Goal: Entertainment & Leisure: Browse casually

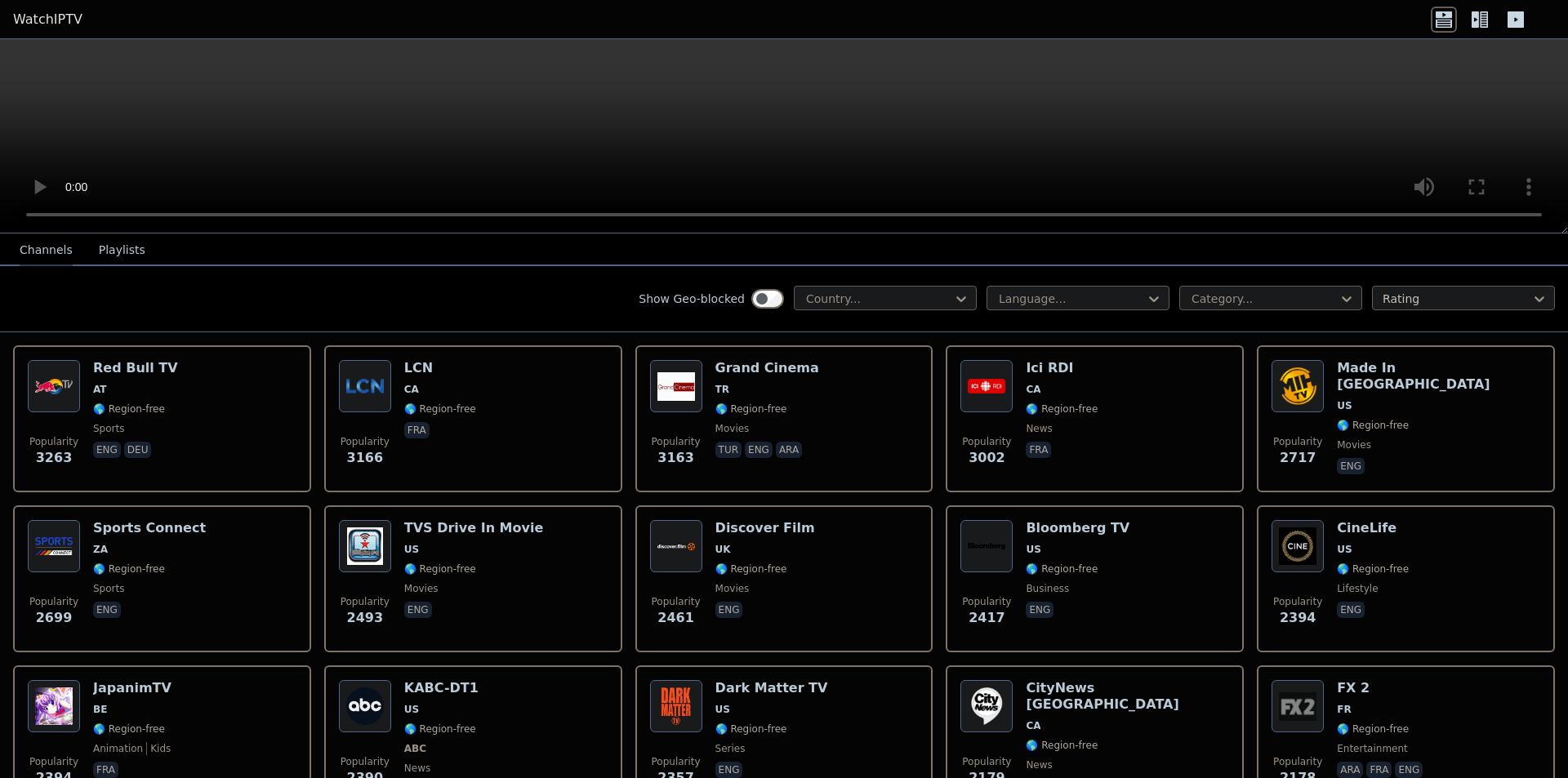
scroll to position [409, 0]
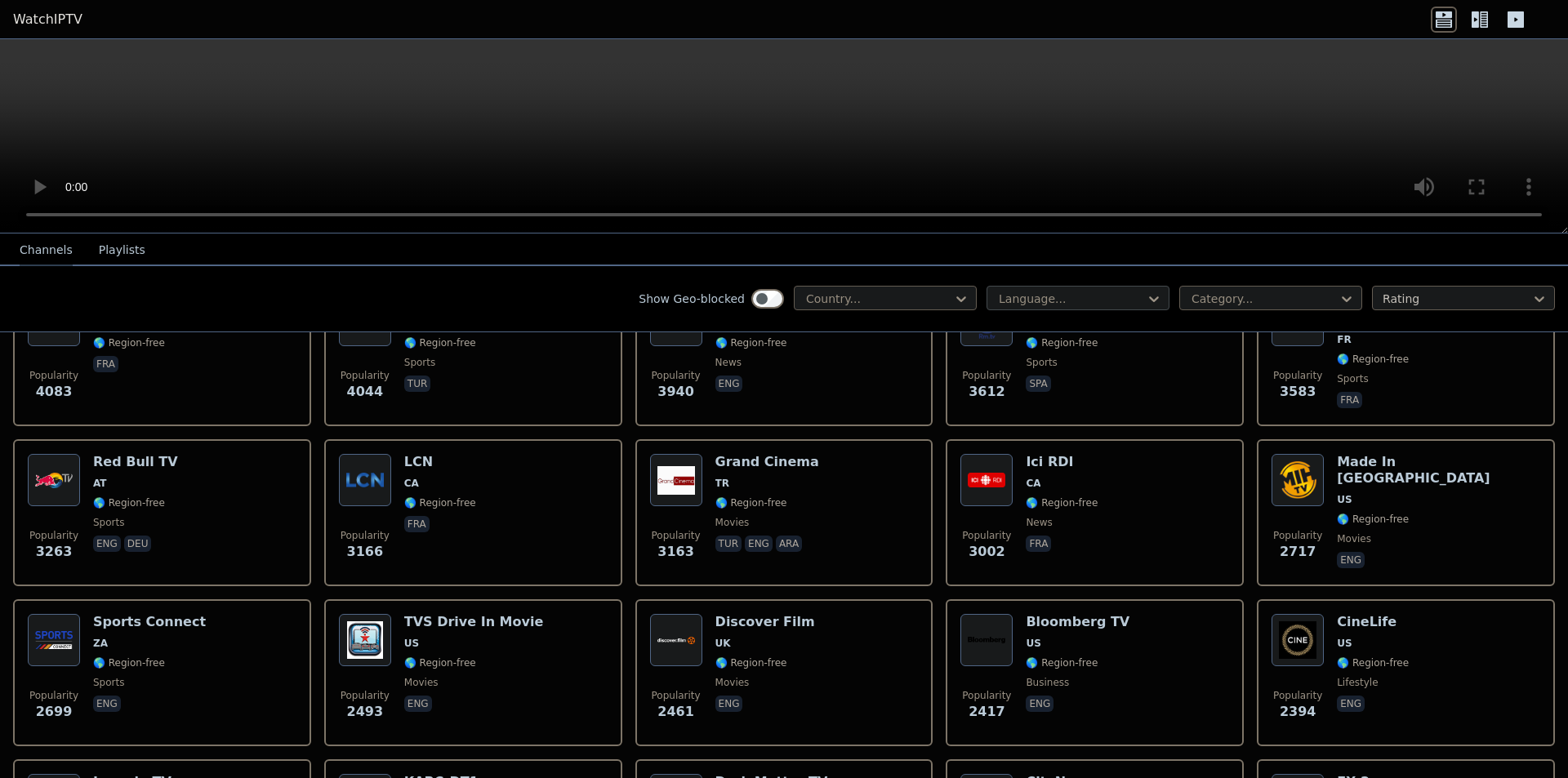
click at [1003, 302] on div at bounding box center [1071, 298] width 149 height 16
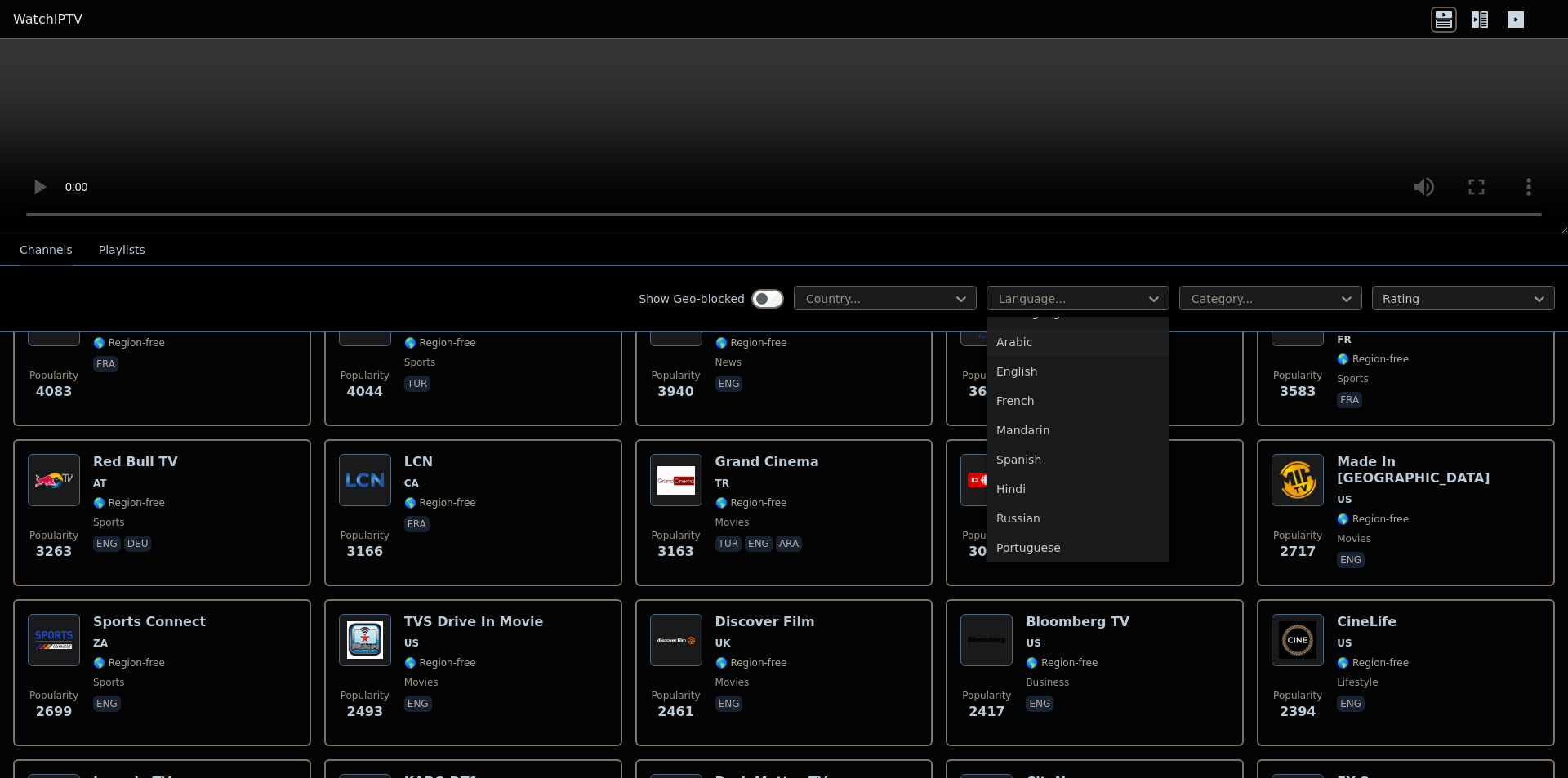
scroll to position [34, 0]
click at [1012, 441] on div "Spanish" at bounding box center [1077, 448] width 183 height 30
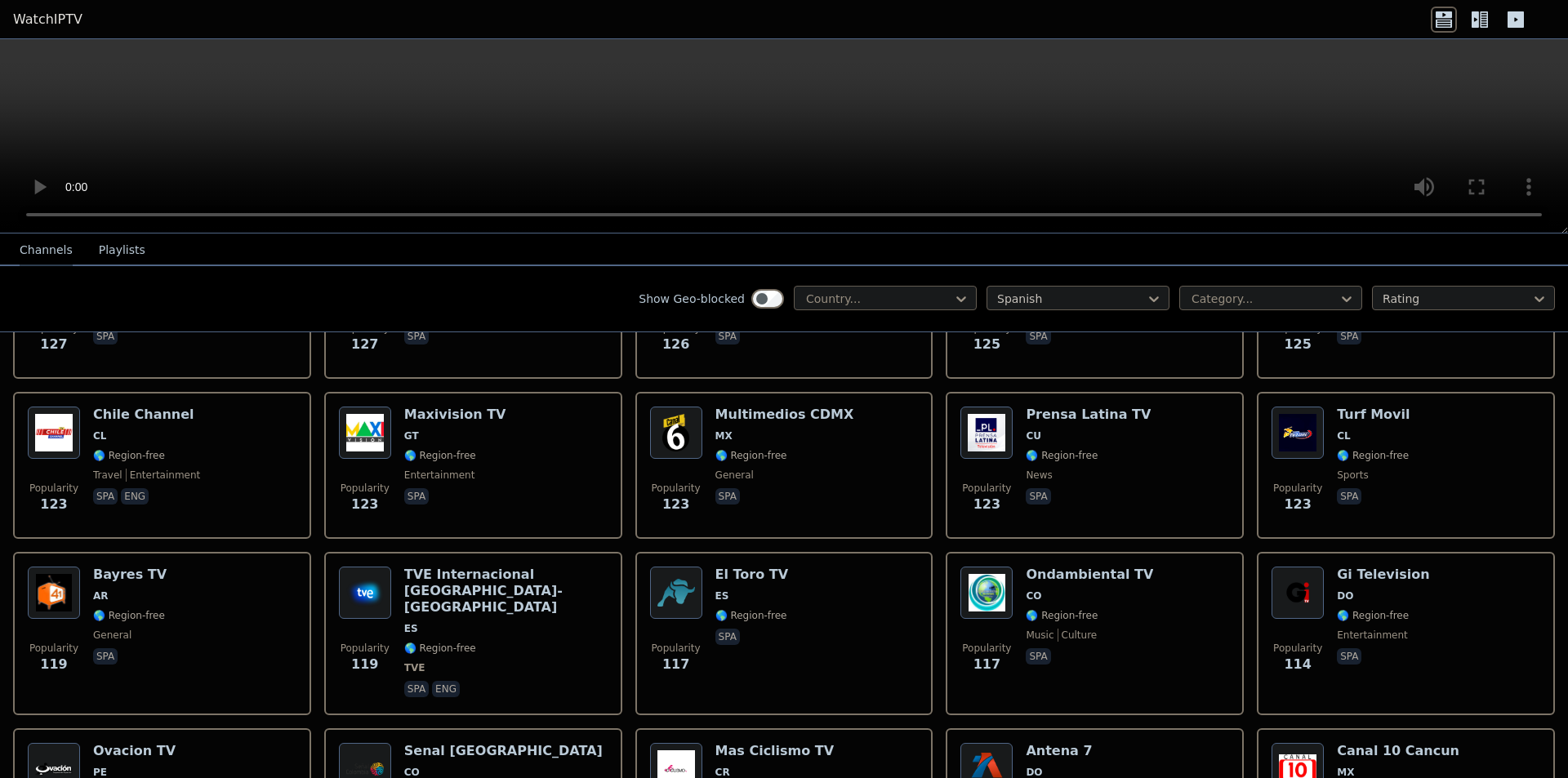
scroll to position [1062, 0]
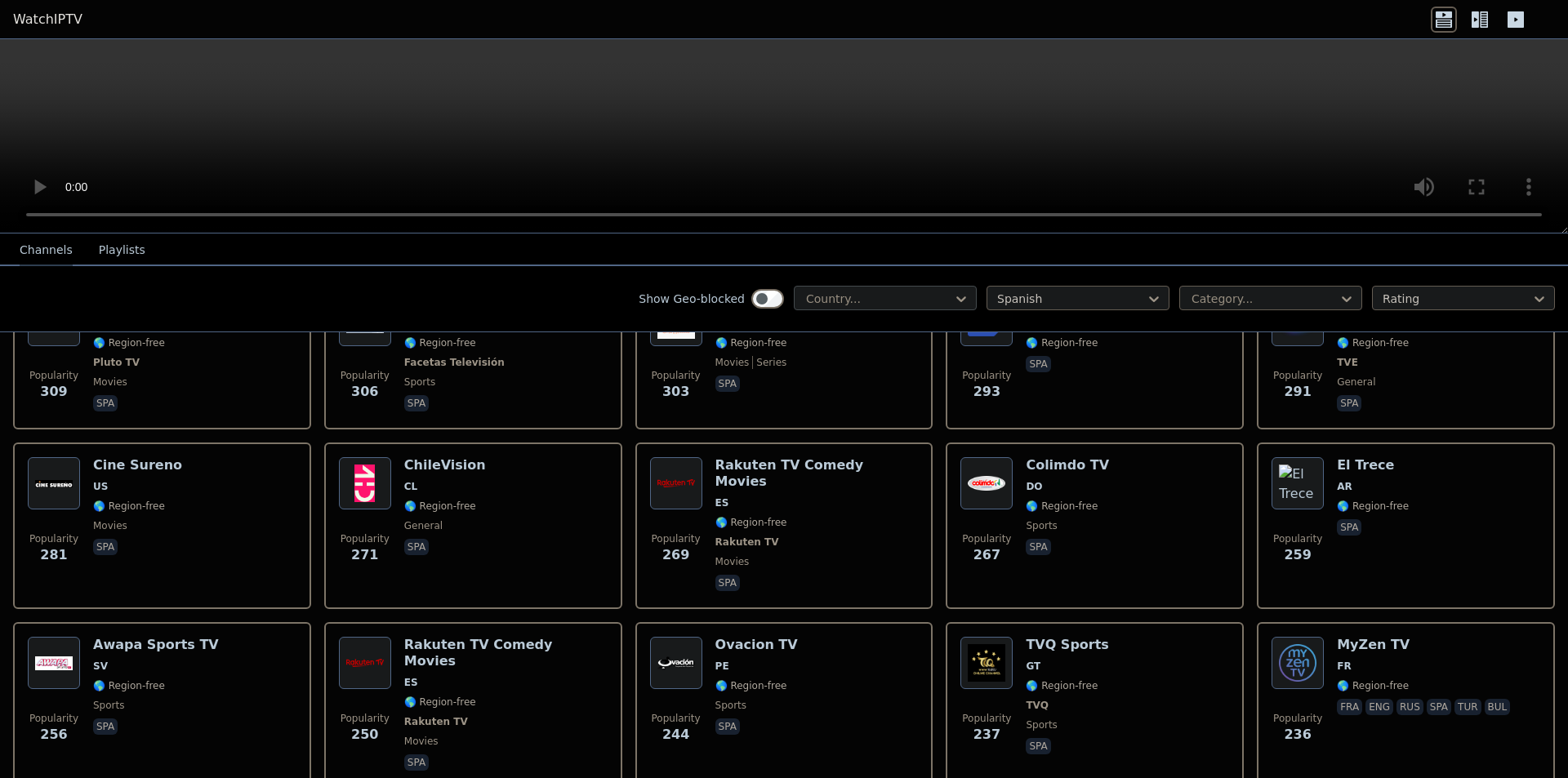
click at [806, 286] on div "Country..." at bounding box center [885, 298] width 183 height 25
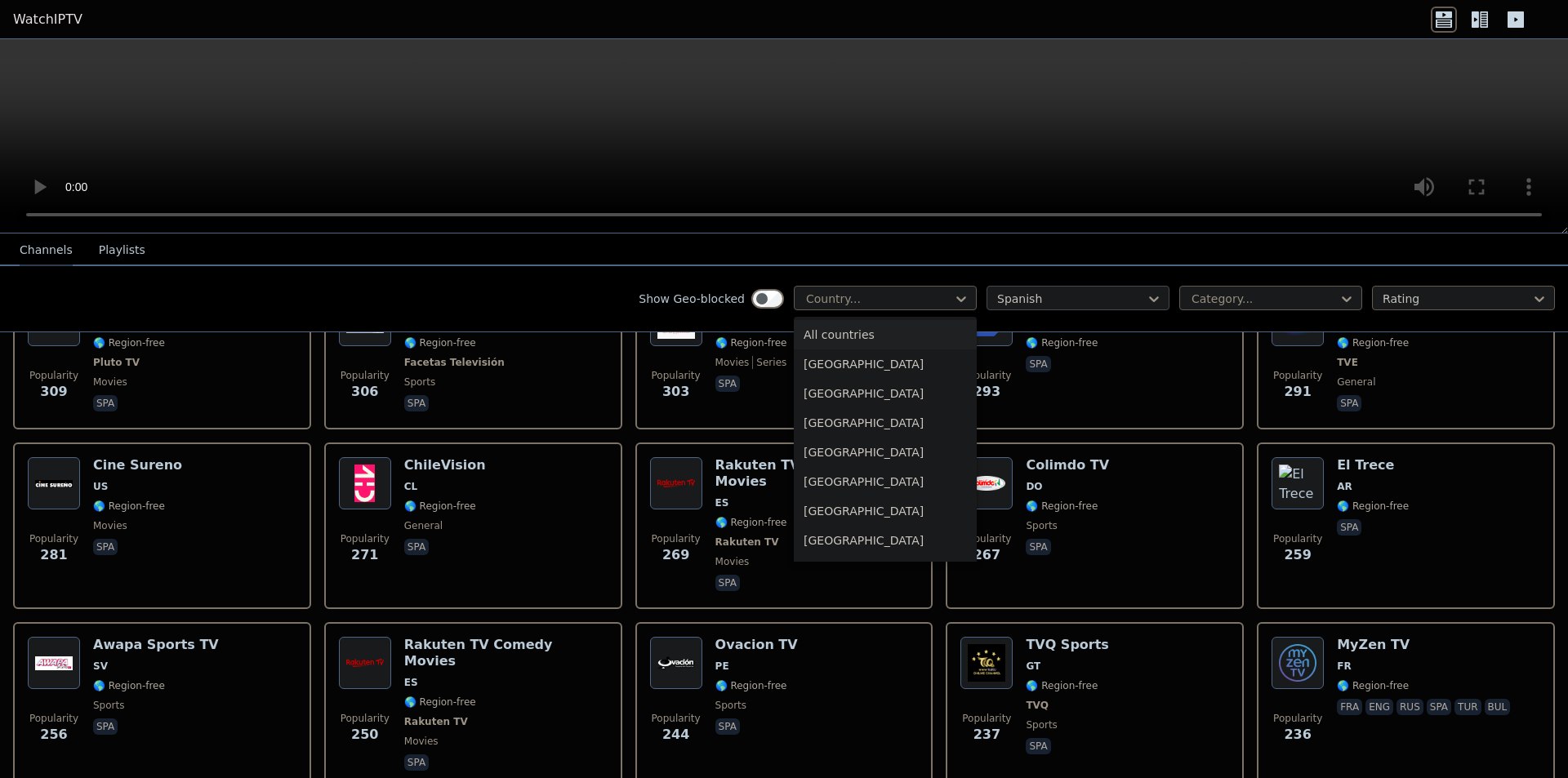
click at [1022, 302] on div at bounding box center [1071, 298] width 149 height 16
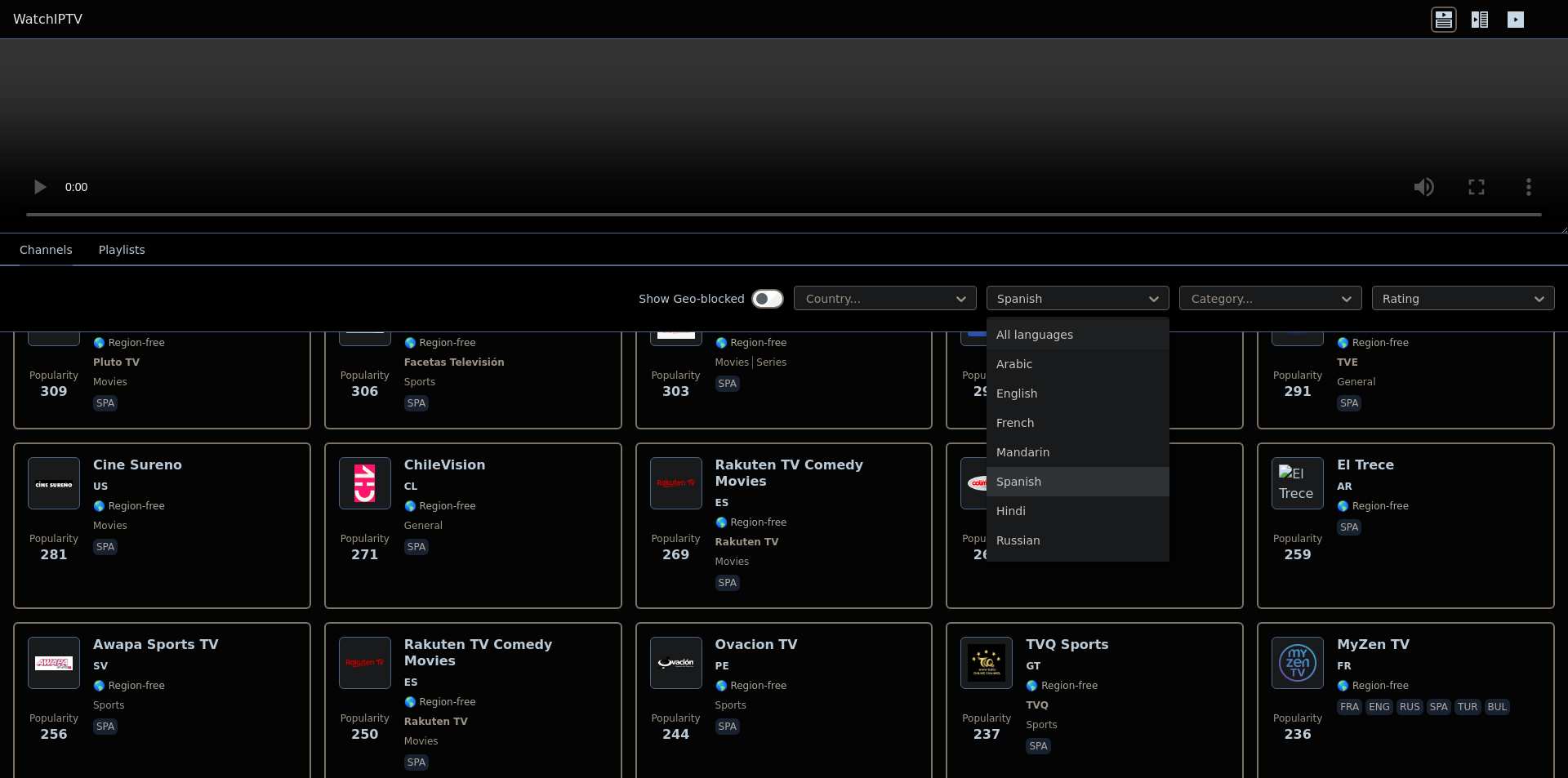
click at [1049, 337] on div "All languages" at bounding box center [1077, 335] width 183 height 30
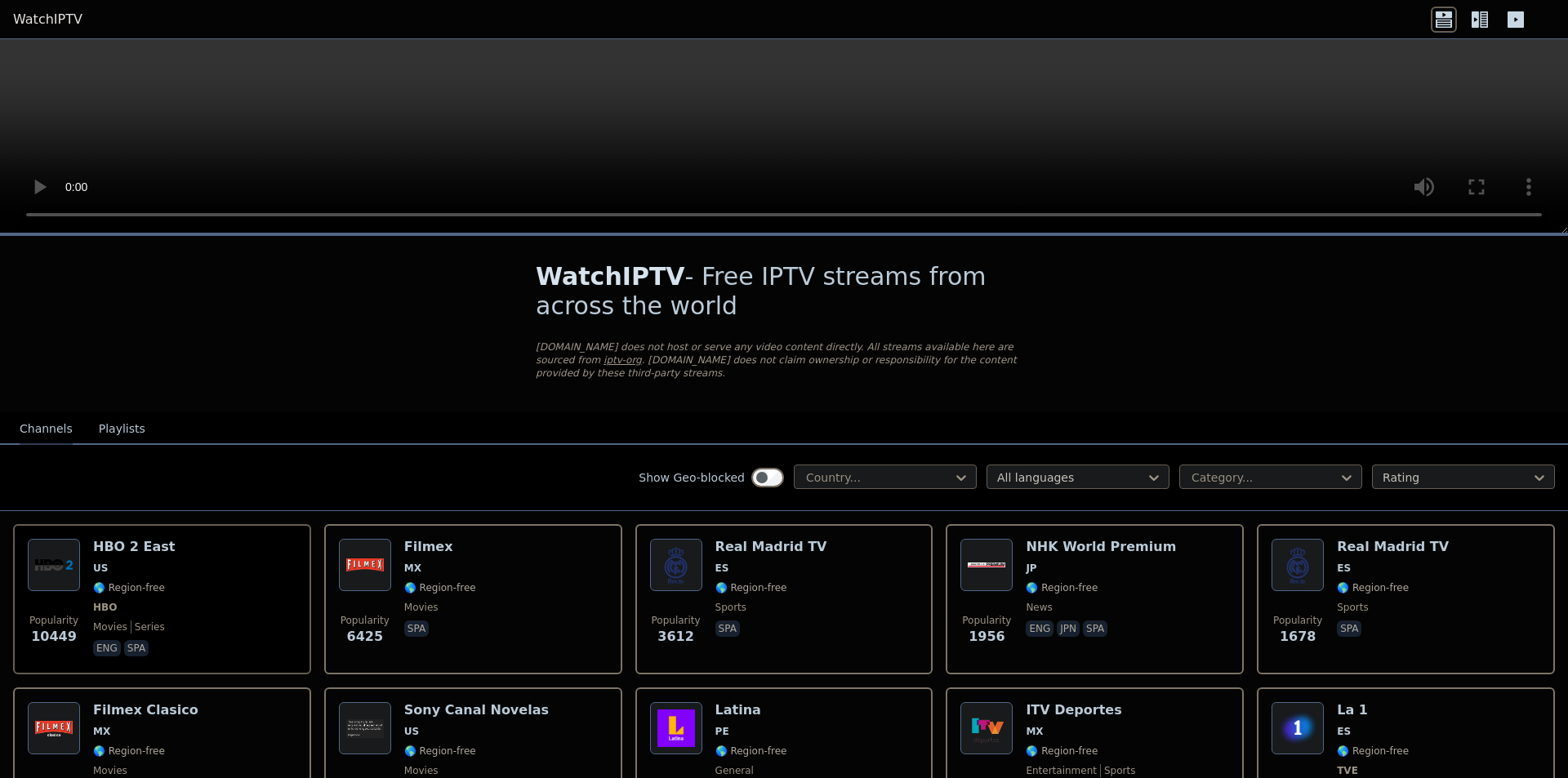
click at [847, 302] on h1 "WatchIPTV - Free IPTV streams from across the world" at bounding box center [784, 291] width 497 height 59
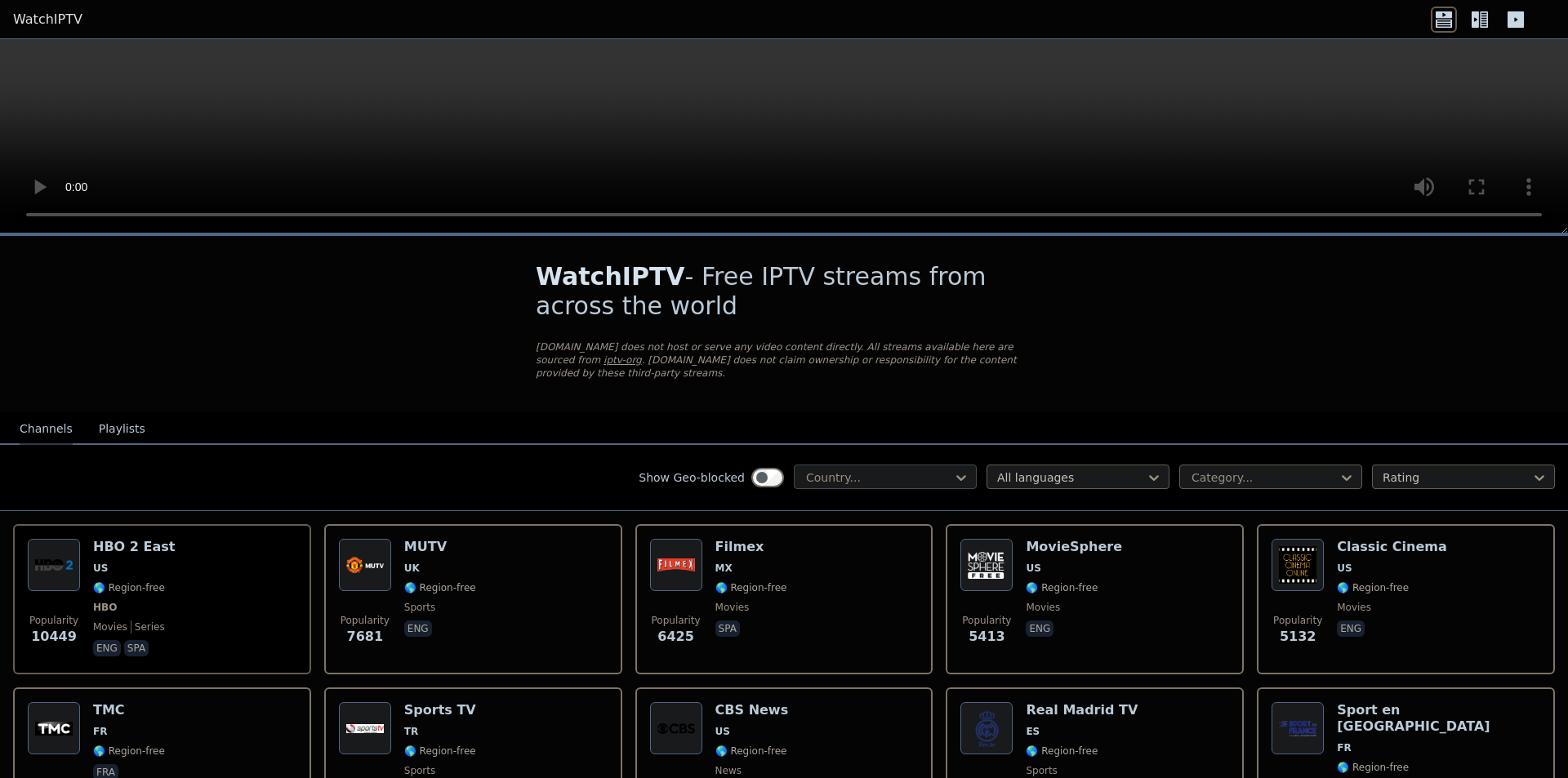
click at [877, 465] on div "Country..." at bounding box center [885, 476] width 183 height 25
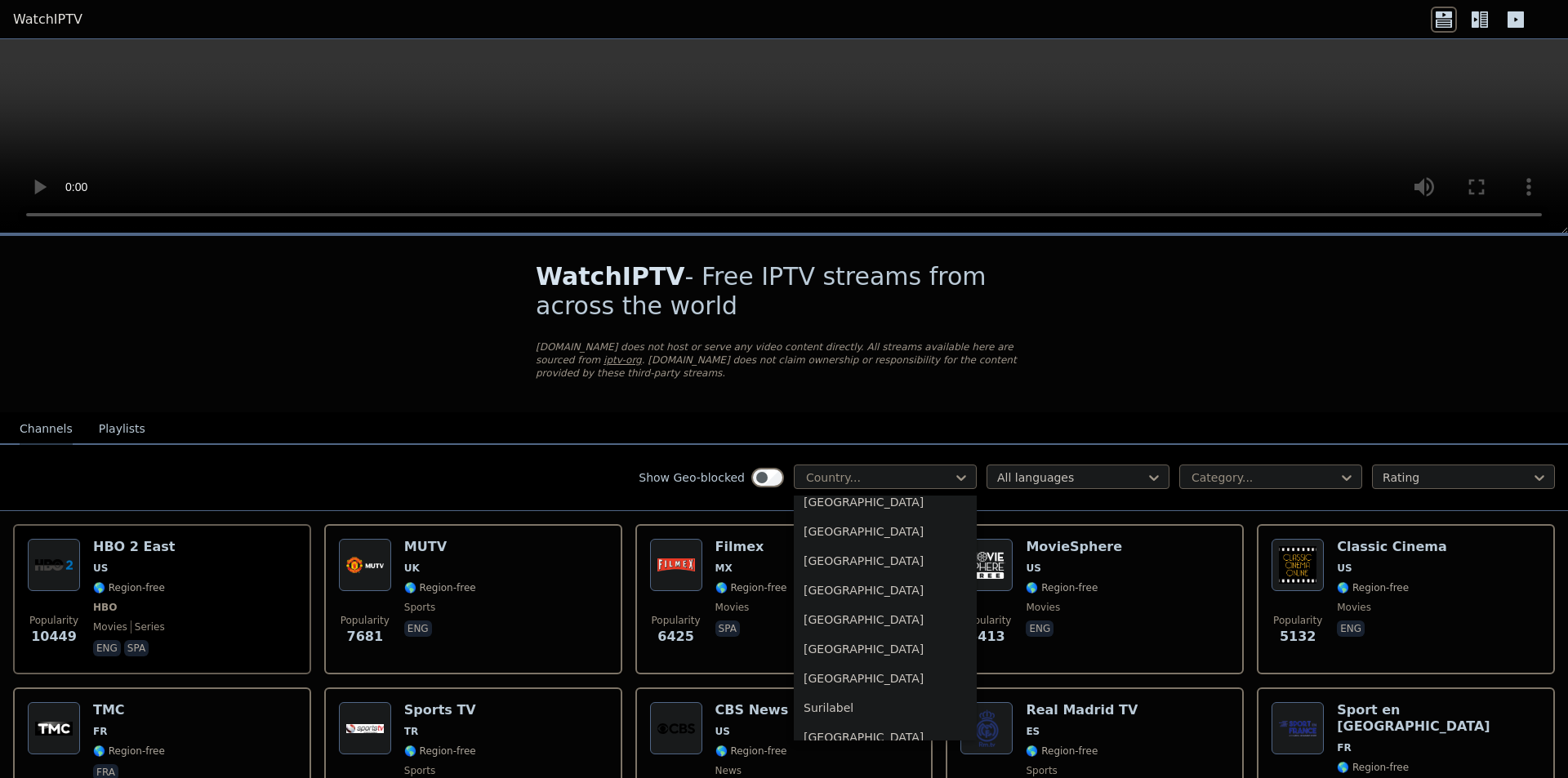
scroll to position [5101, 0]
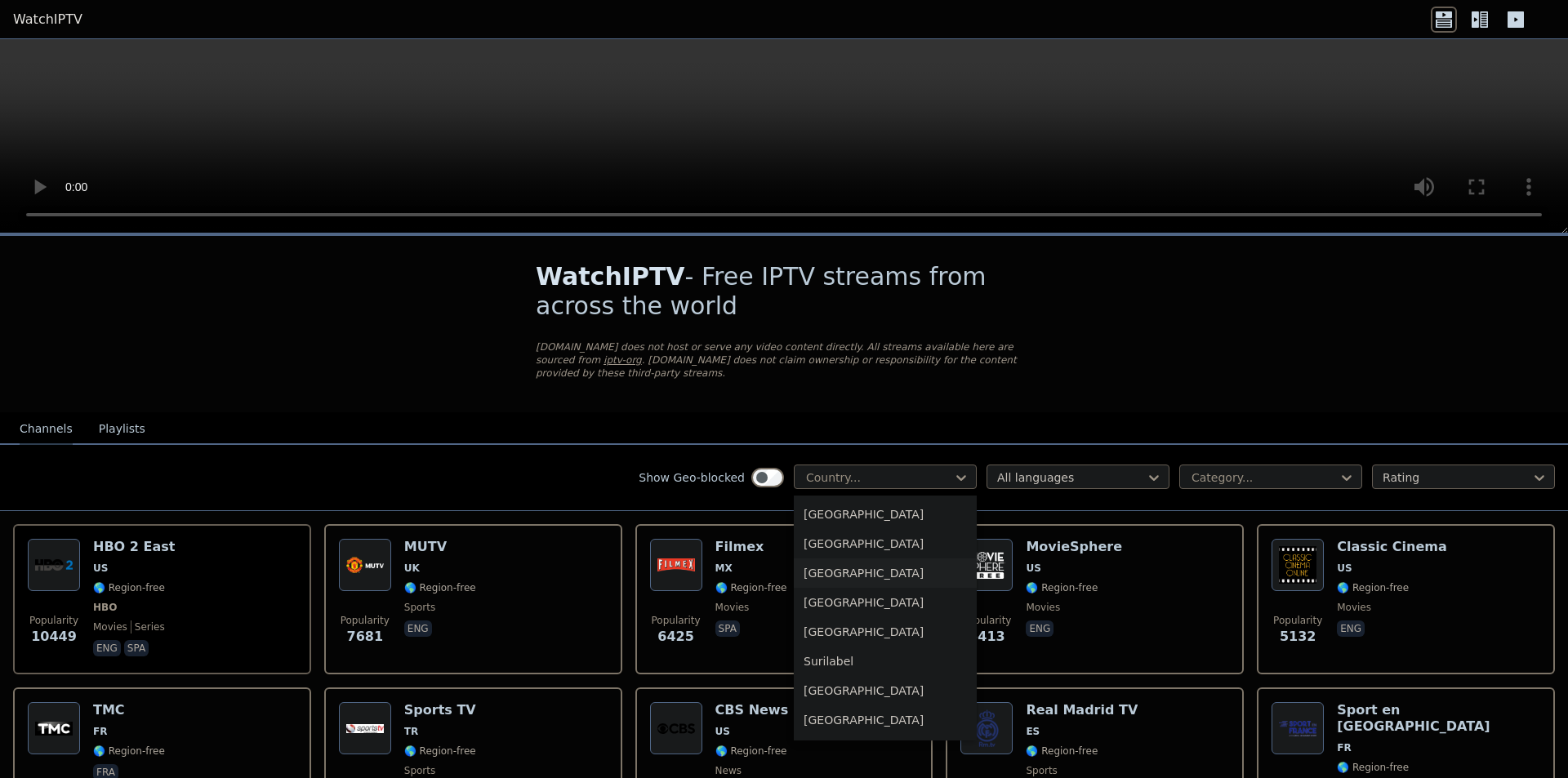
click at [840, 559] on div "[GEOGRAPHIC_DATA]" at bounding box center [885, 573] width 183 height 30
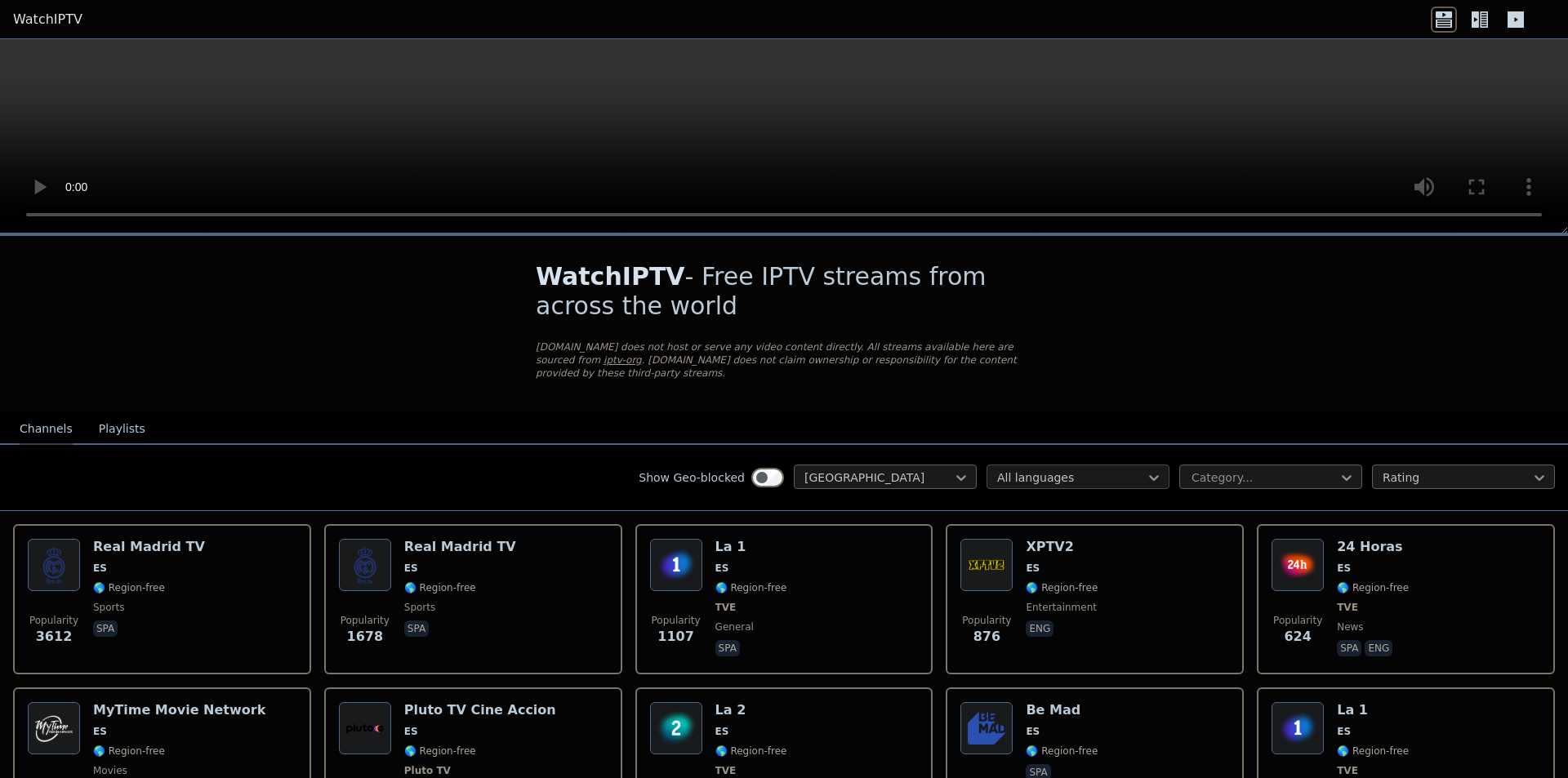
click at [1058, 470] on div at bounding box center [1071, 477] width 149 height 16
click at [1238, 476] on div "Category..." at bounding box center [1270, 476] width 183 height 25
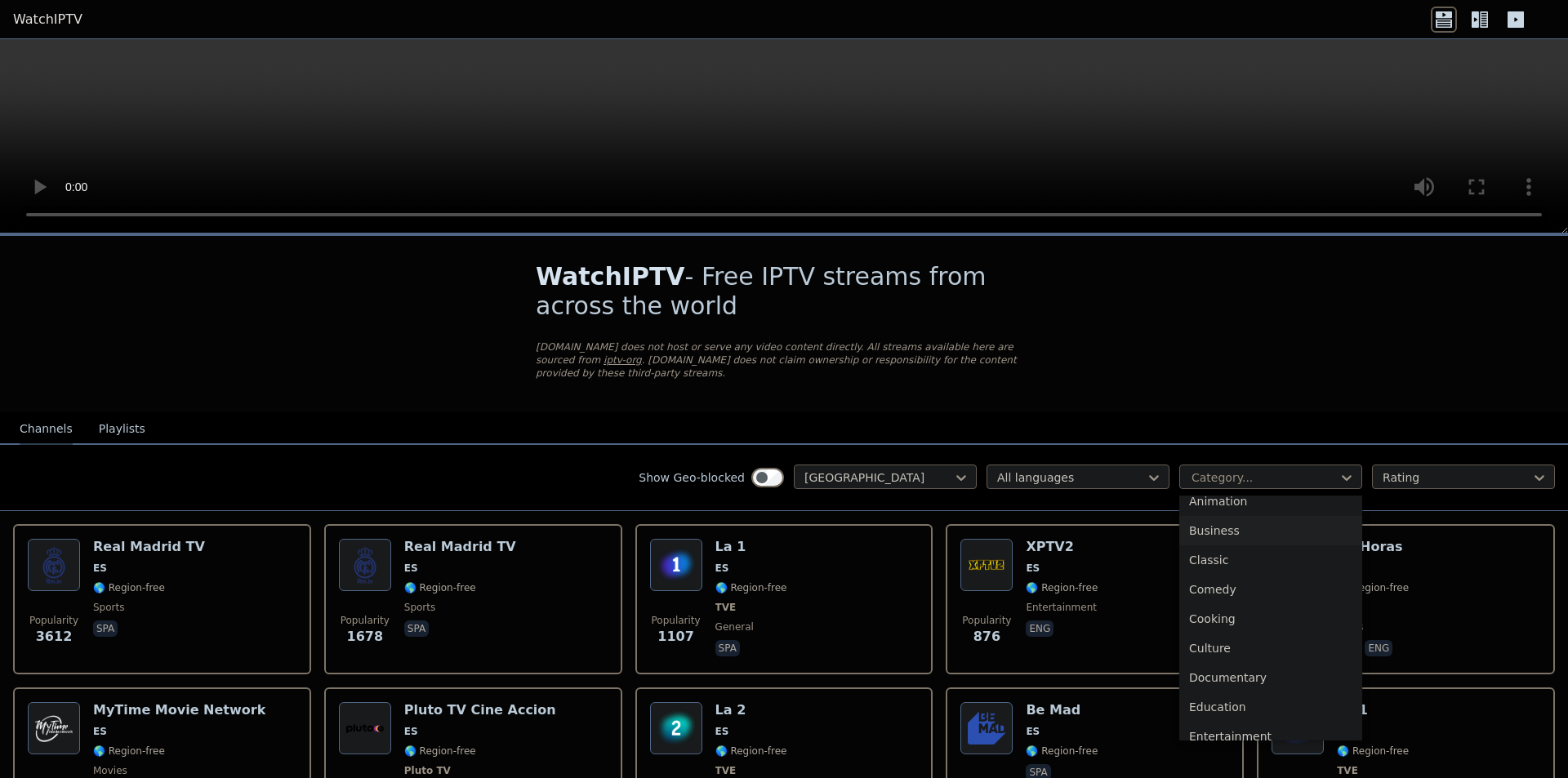
scroll to position [163, 0]
click at [1293, 574] on div "Documentary" at bounding box center [1270, 585] width 183 height 30
